Goal: Information Seeking & Learning: Learn about a topic

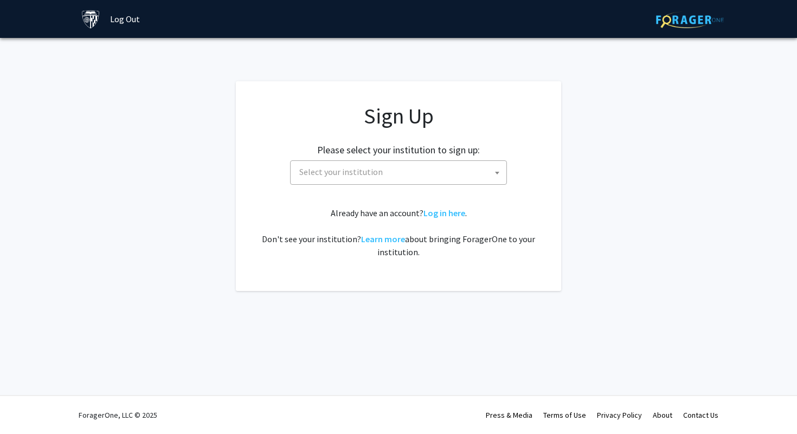
click at [394, 176] on span "Select your institution" at bounding box center [400, 172] width 211 height 22
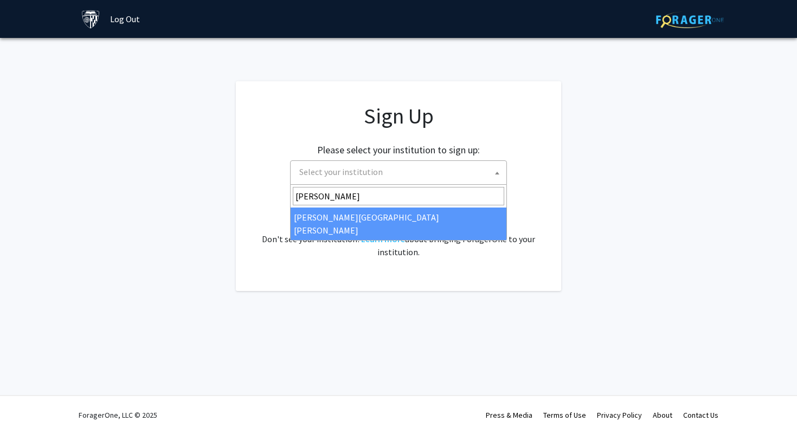
type input "john"
select select "1"
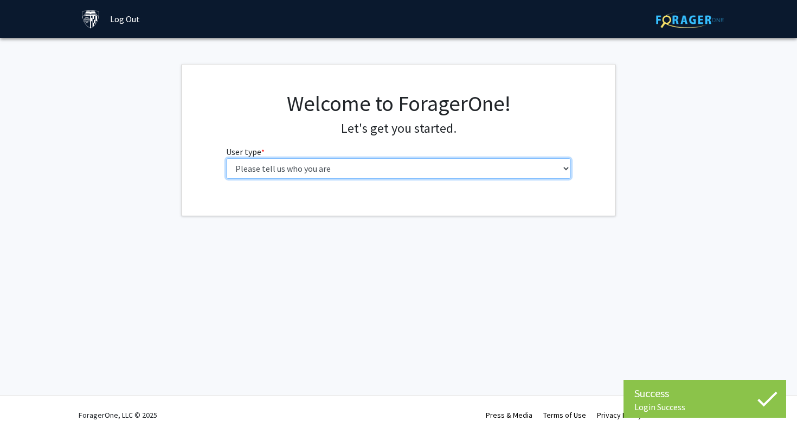
click at [454, 159] on select "Please tell us who you are Undergraduate Student Master's Student Doctoral Cand…" at bounding box center [398, 168] width 345 height 21
select select "2: masters"
click at [226, 158] on select "Please tell us who you are Undergraduate Student Master's Student Doctoral Cand…" at bounding box center [398, 168] width 345 height 21
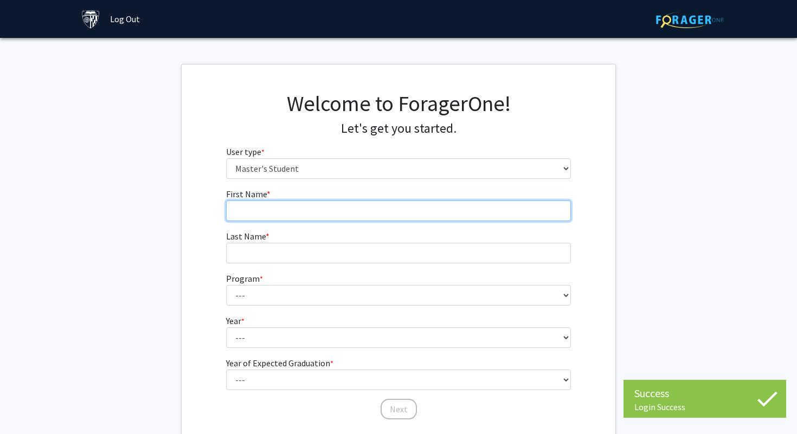
click at [461, 216] on input "First Name * required" at bounding box center [398, 211] width 345 height 21
type input "Eldar"
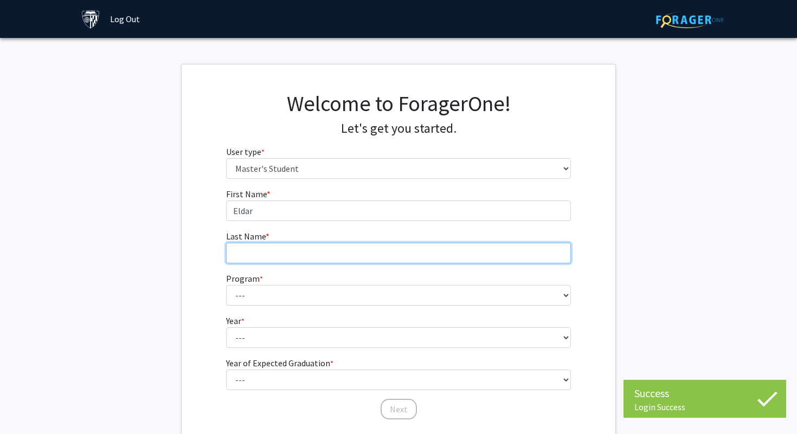
type input "[PERSON_NAME]"
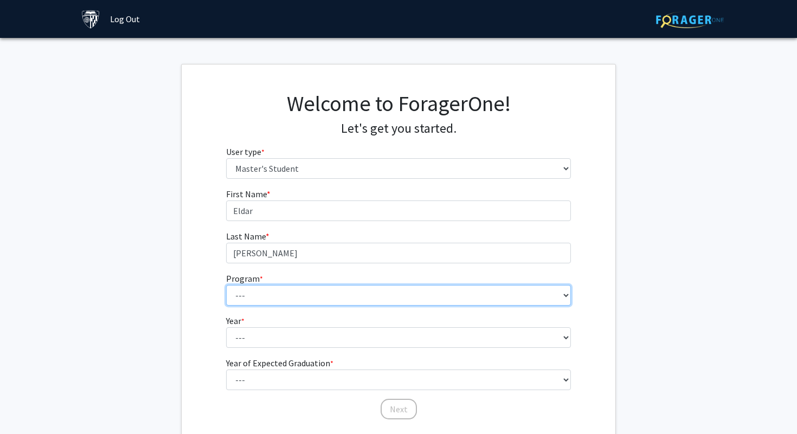
click at [318, 289] on select "--- Anatomy Education Applied and Computational Mathematics Applied Biomedical …" at bounding box center [398, 295] width 345 height 21
select select "39: 28"
click at [226, 285] on select "--- Anatomy Education Applied and Computational Mathematics Applied Biomedical …" at bounding box center [398, 295] width 345 height 21
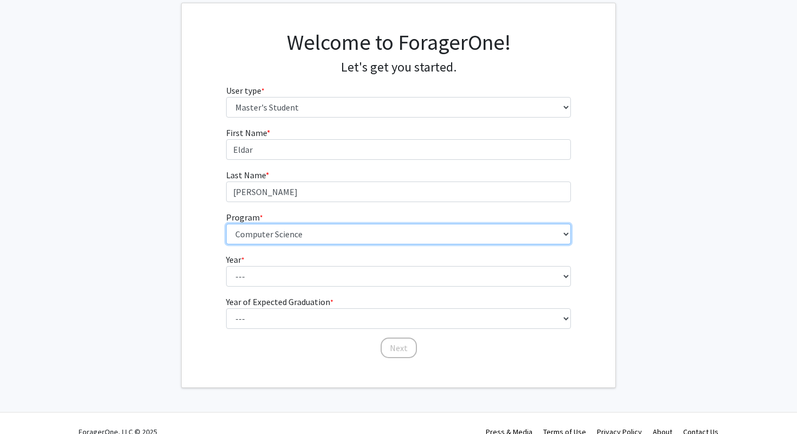
scroll to position [61, 0]
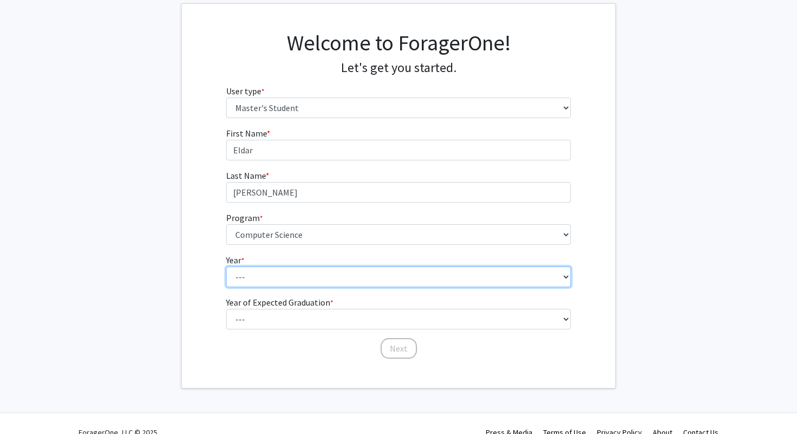
click at [312, 267] on select "--- First Year Second Year" at bounding box center [398, 277] width 345 height 21
select select "2: second_year"
click at [226, 267] on select "--- First Year Second Year" at bounding box center [398, 277] width 345 height 21
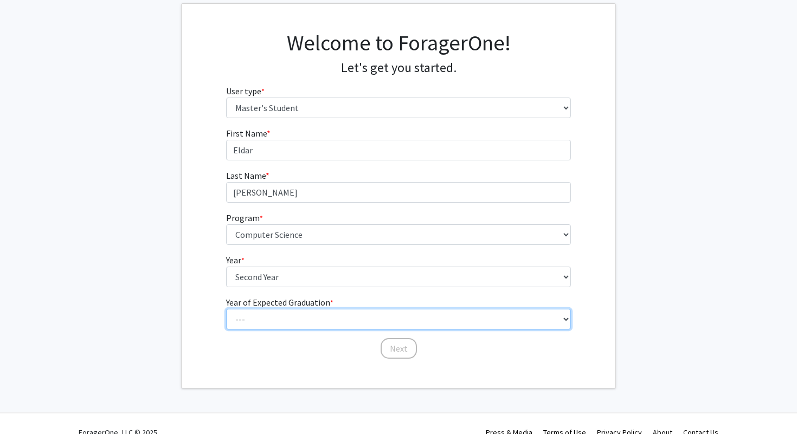
click at [301, 319] on select "--- 2025 2026 2027 2028 2029 2030 2031 2032 2033 2034" at bounding box center [398, 319] width 345 height 21
select select "2: 2026"
click at [226, 309] on select "--- 2025 2026 2027 2028 2029 2030 2031 2032 2033 2034" at bounding box center [398, 319] width 345 height 21
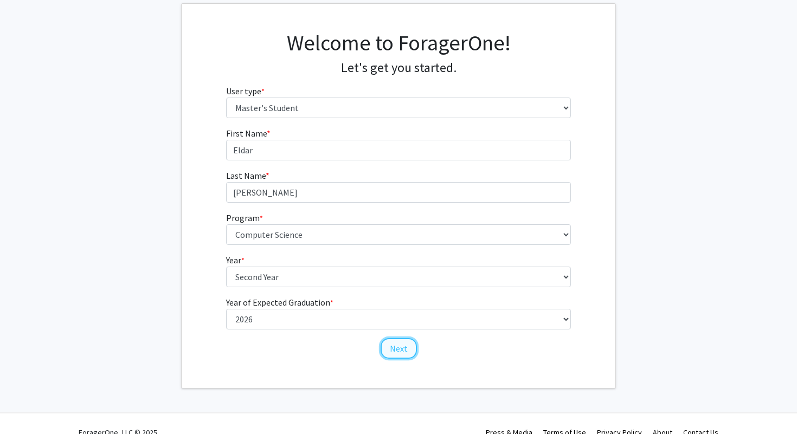
click at [410, 349] on button "Next" at bounding box center [399, 348] width 36 height 21
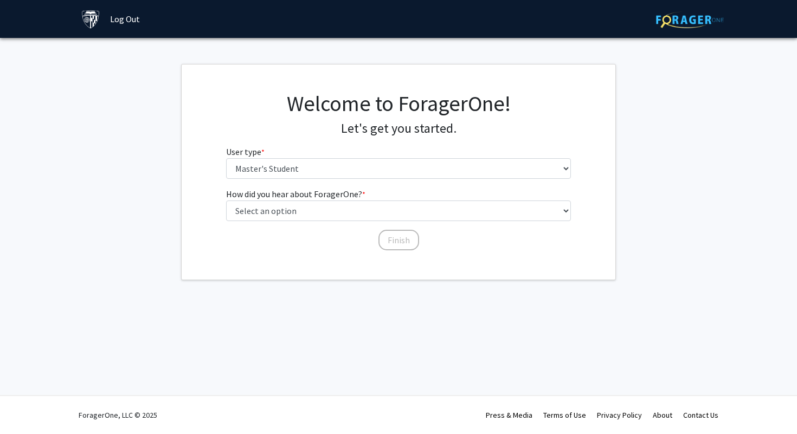
scroll to position [0, 0]
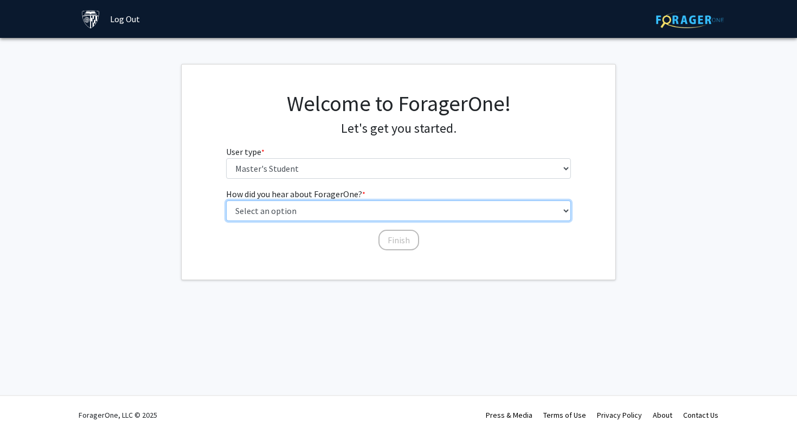
click at [393, 214] on select "Select an option Peer/student recommendation Faculty/staff recommendation Unive…" at bounding box center [398, 211] width 345 height 21
select select "3: university_website"
click at [226, 201] on select "Select an option Peer/student recommendation Faculty/staff recommendation Unive…" at bounding box center [398, 211] width 345 height 21
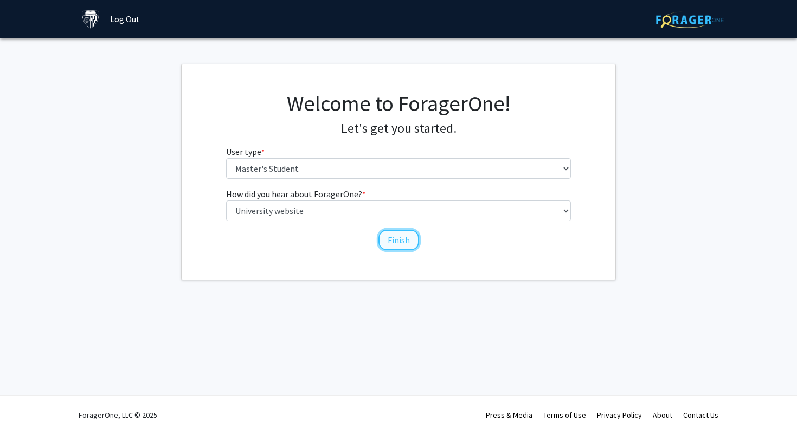
click at [393, 242] on button "Finish" at bounding box center [399, 240] width 41 height 21
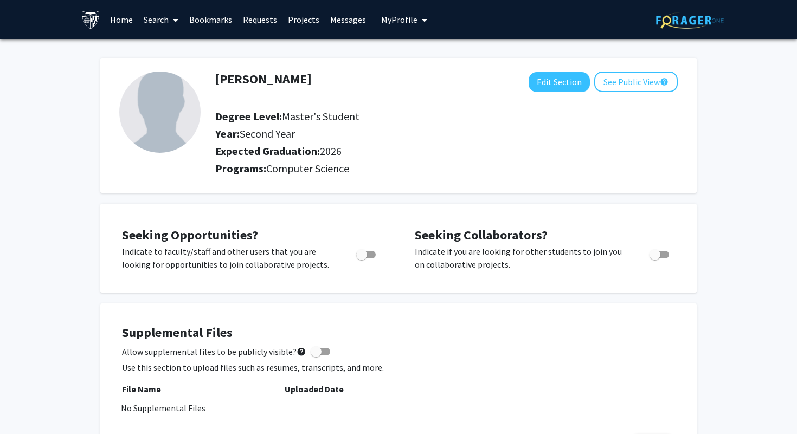
click at [172, 12] on span at bounding box center [174, 20] width 10 height 38
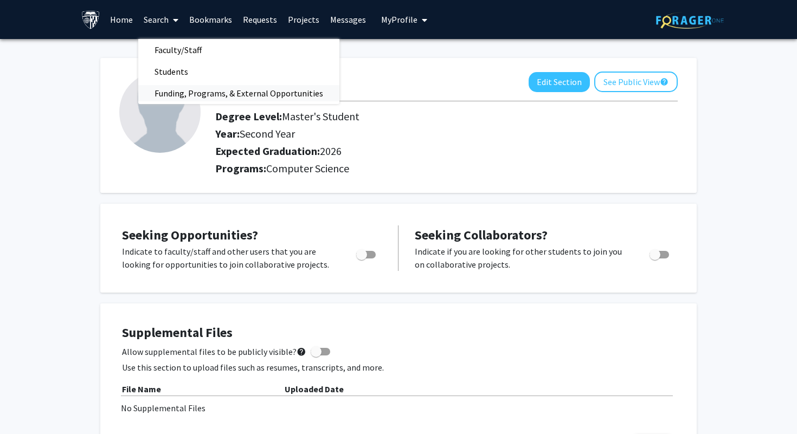
click at [174, 93] on span "Funding, Programs, & External Opportunities" at bounding box center [238, 93] width 201 height 22
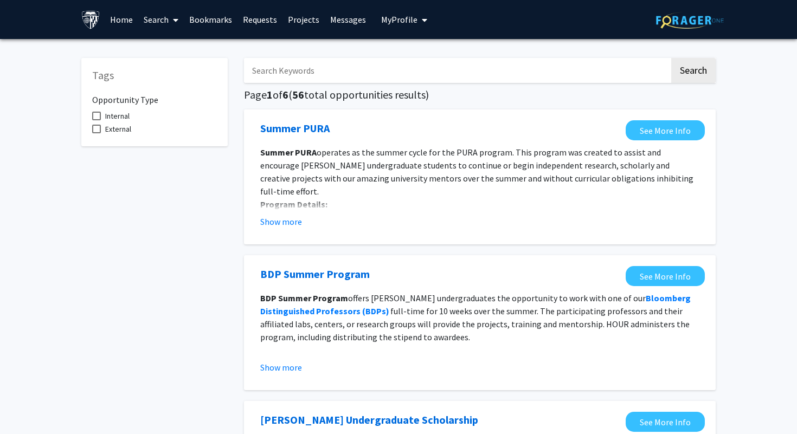
click at [166, 13] on link "Search" at bounding box center [161, 20] width 46 height 38
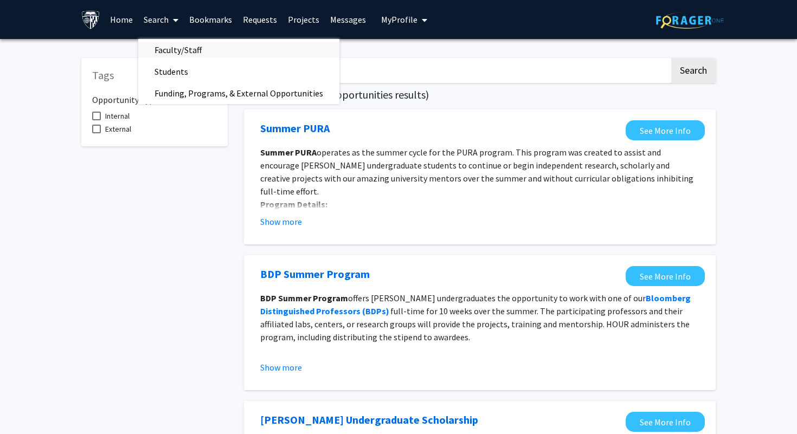
click at [176, 49] on span "Faculty/Staff" at bounding box center [178, 50] width 80 height 22
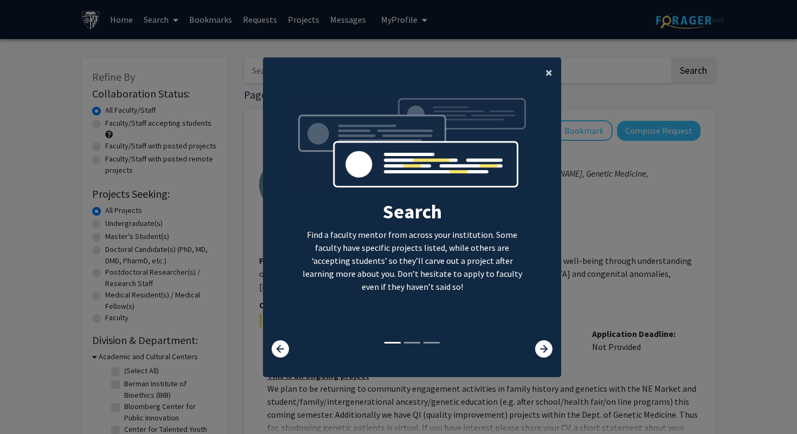
click at [548, 71] on span "×" at bounding box center [549, 72] width 7 height 17
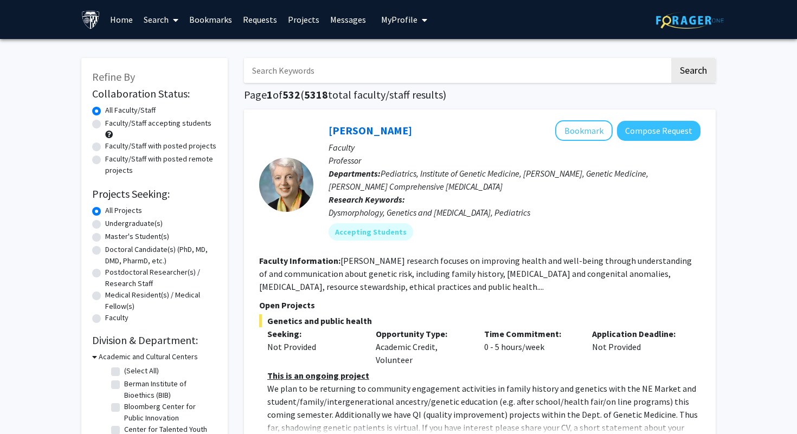
click at [105, 238] on label "Master's Student(s)" at bounding box center [137, 236] width 64 height 11
click at [105, 238] on input "Master's Student(s)" at bounding box center [108, 234] width 7 height 7
radio input "true"
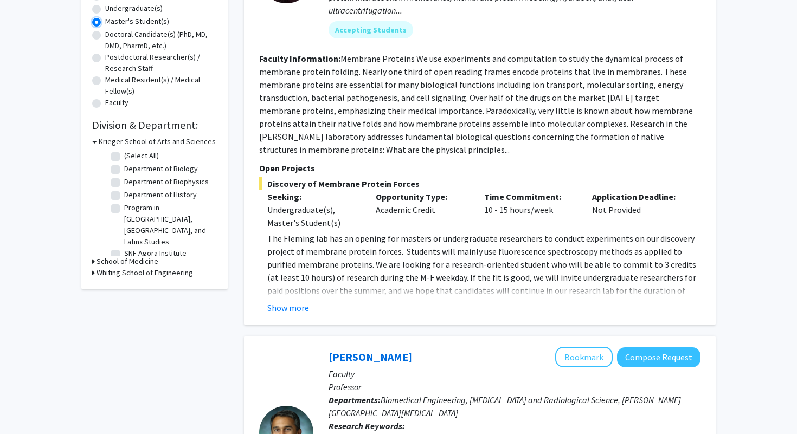
scroll to position [226, 0]
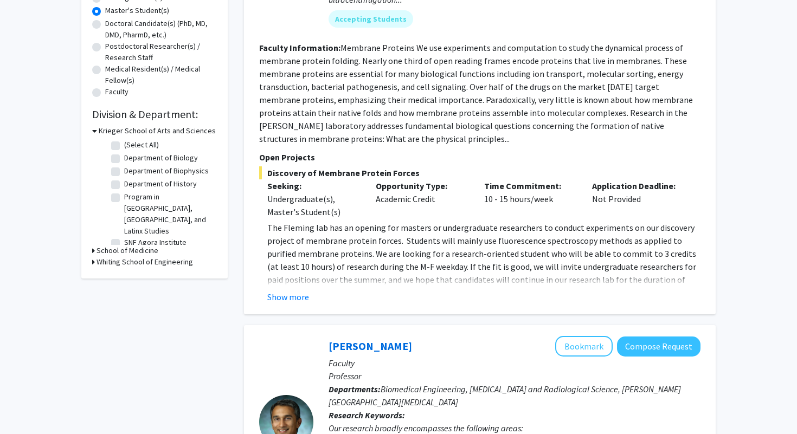
click at [92, 259] on icon at bounding box center [93, 262] width 3 height 11
click at [124, 272] on label "(Select All)" at bounding box center [141, 276] width 35 height 11
click at [124, 272] on input "(Select All)" at bounding box center [127, 274] width 7 height 7
checkbox input "true"
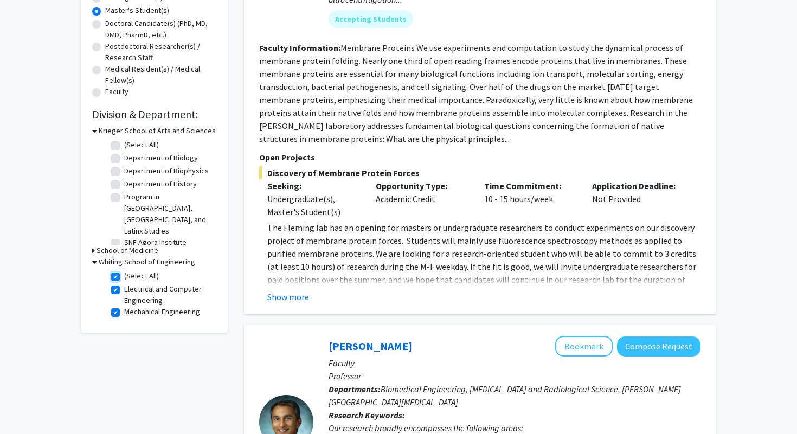
checkbox input "true"
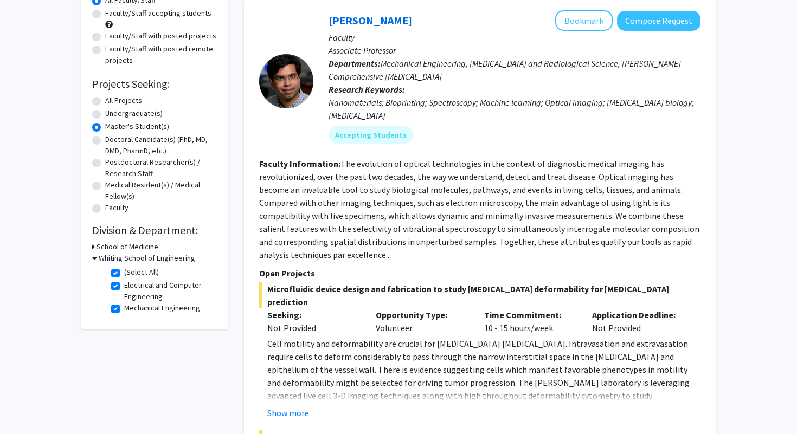
scroll to position [116, 0]
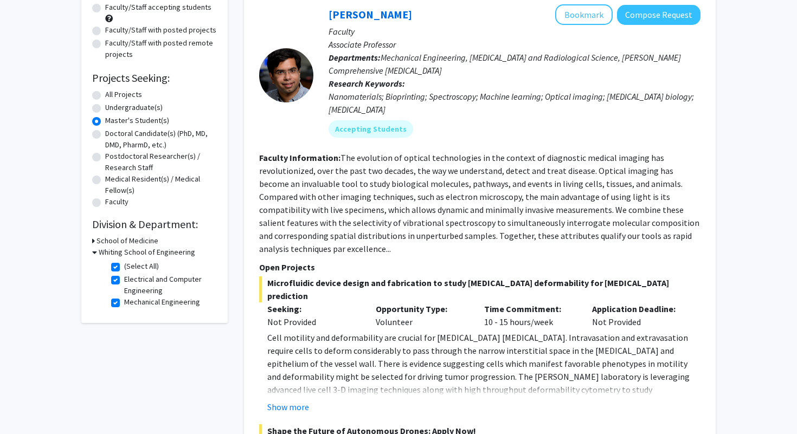
click at [124, 303] on label "Mechanical Engineering" at bounding box center [162, 302] width 76 height 11
click at [124, 303] on input "Mechanical Engineering" at bounding box center [127, 300] width 7 height 7
checkbox input "false"
checkbox input "true"
